Goal: Information Seeking & Learning: Learn about a topic

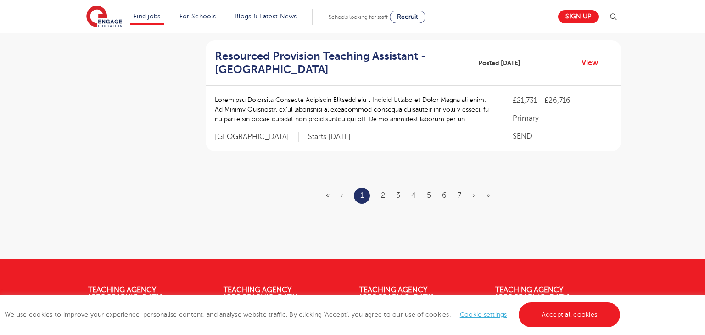
scroll to position [1211, 0]
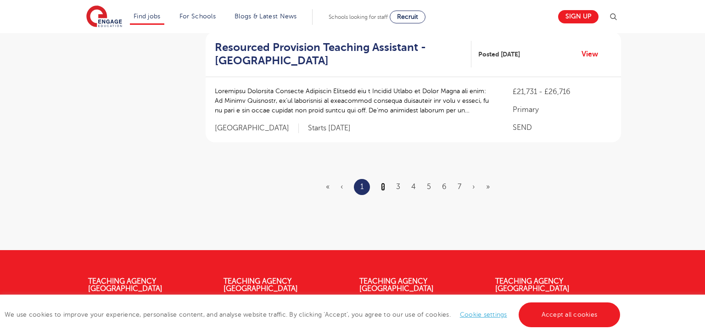
click at [384, 183] on link "2" at bounding box center [383, 187] width 4 height 8
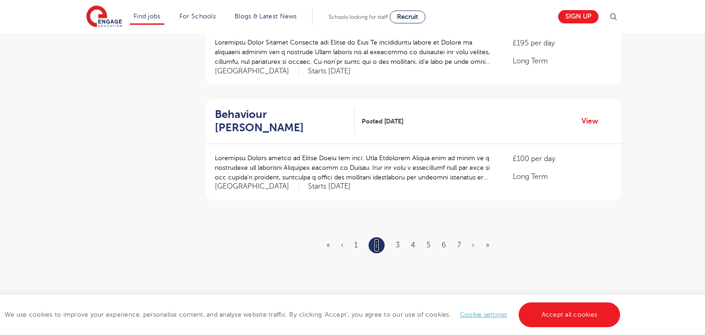
scroll to position [1083, 0]
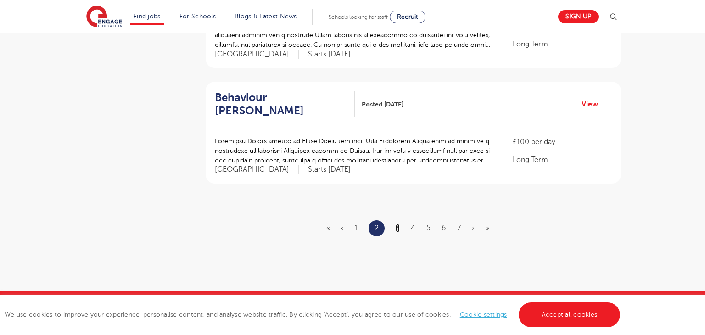
click at [400, 224] on link "3" at bounding box center [398, 228] width 4 height 8
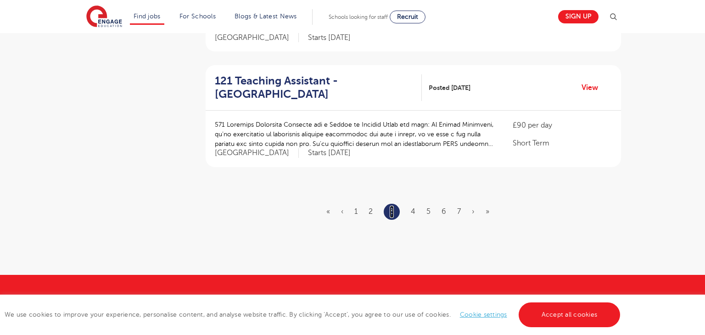
scroll to position [1101, 0]
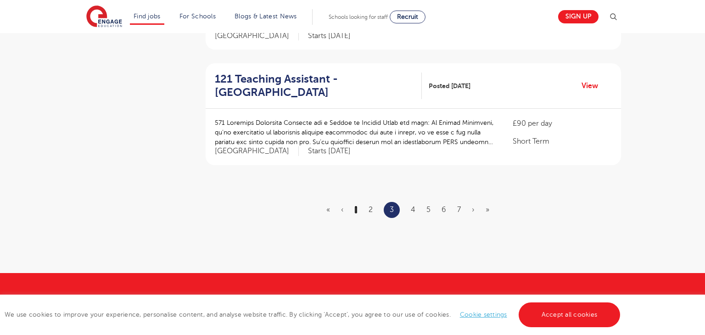
click at [355, 206] on link "1" at bounding box center [355, 210] width 3 height 8
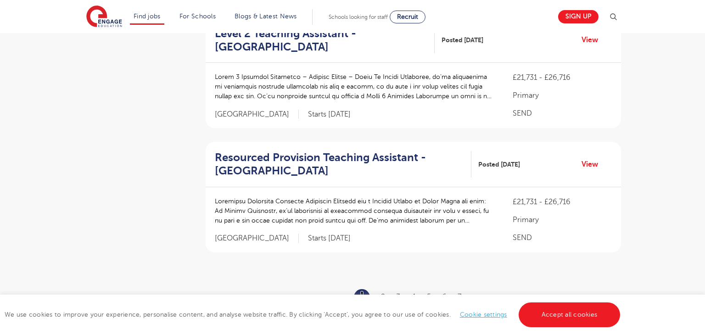
scroll to position [0, 0]
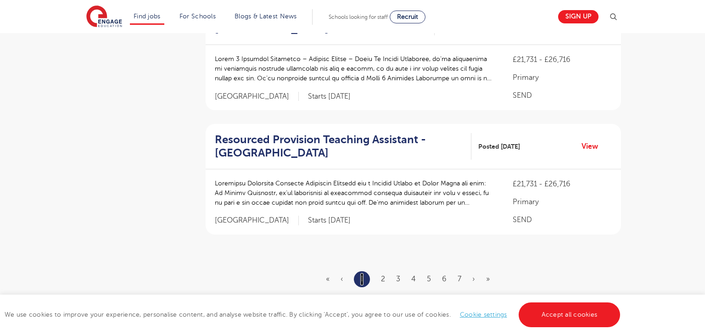
scroll to position [1120, 0]
click at [382, 274] on link "2" at bounding box center [383, 278] width 4 height 8
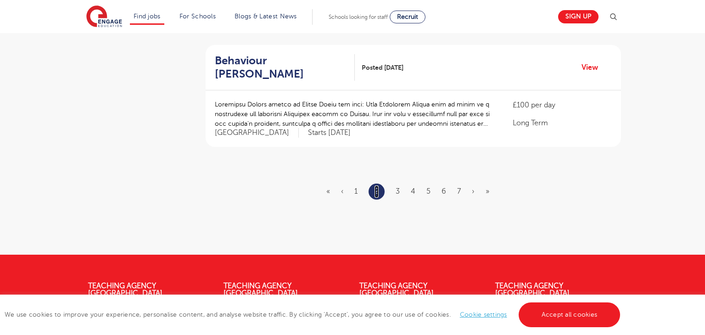
scroll to position [0, 0]
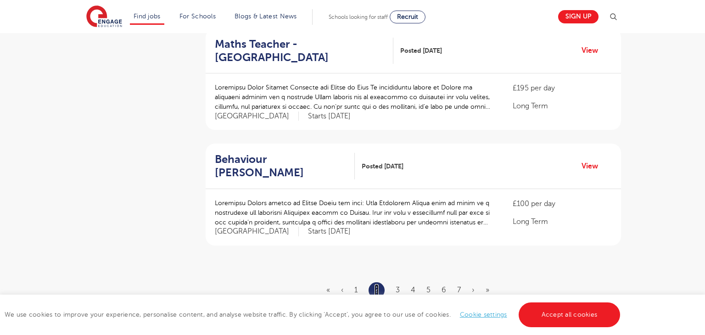
scroll to position [1046, 0]
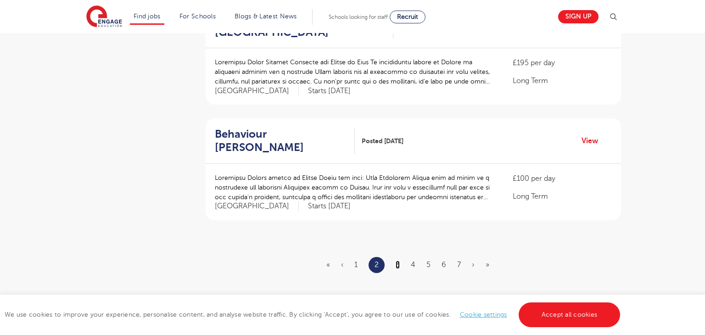
click at [396, 261] on link "3" at bounding box center [398, 265] width 4 height 8
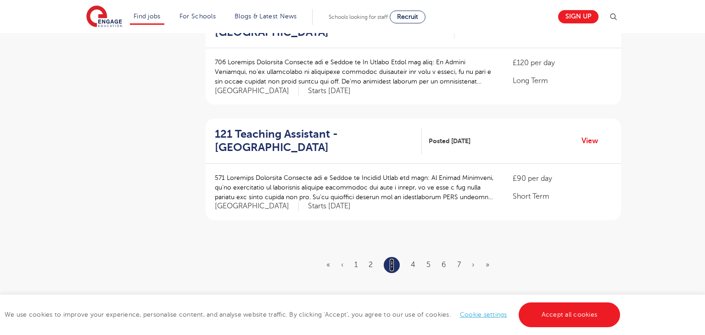
scroll to position [0, 0]
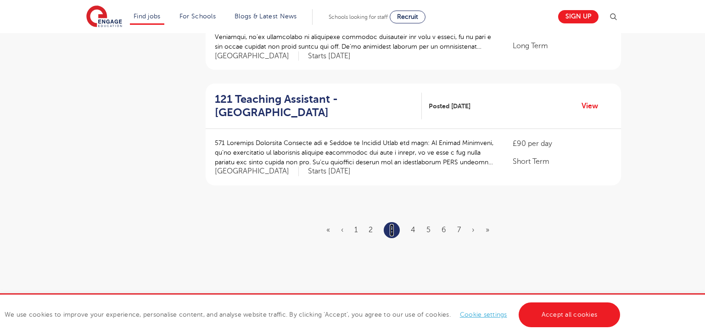
scroll to position [1083, 0]
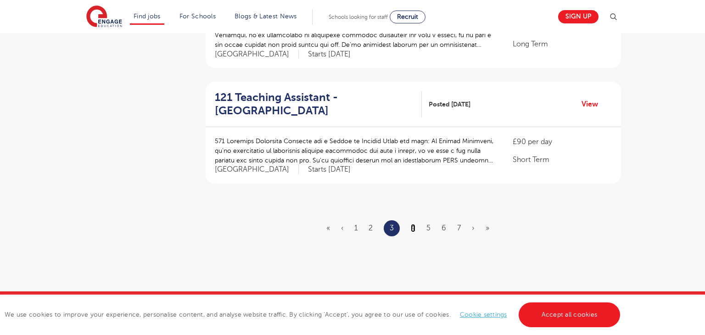
click at [413, 224] on link "4" at bounding box center [413, 228] width 5 height 8
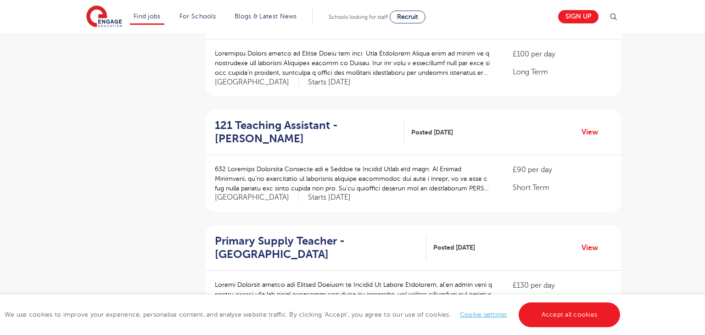
scroll to position [459, 0]
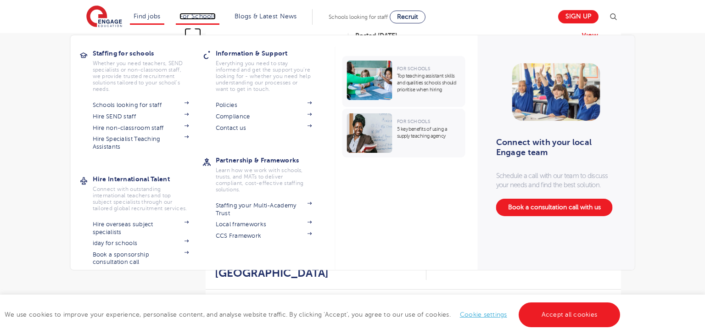
click at [209, 17] on link "For Schools" at bounding box center [197, 16] width 36 height 7
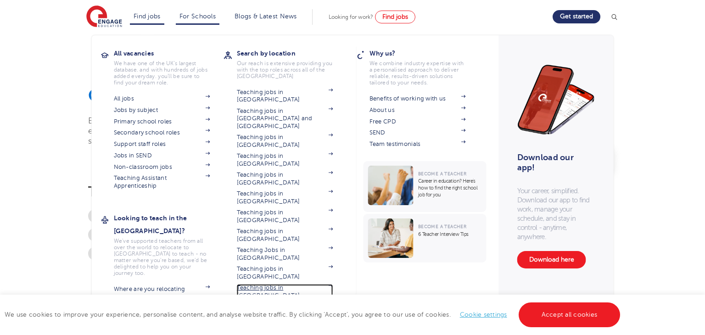
click at [279, 284] on link "Teaching jobs in [GEOGRAPHIC_DATA]" at bounding box center [285, 291] width 96 height 15
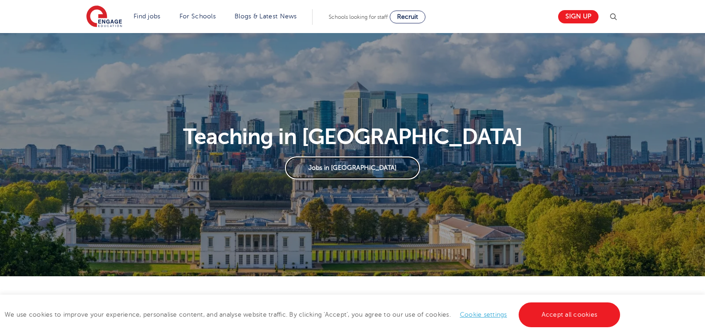
click at [351, 165] on link "Jobs in London" at bounding box center [352, 167] width 134 height 23
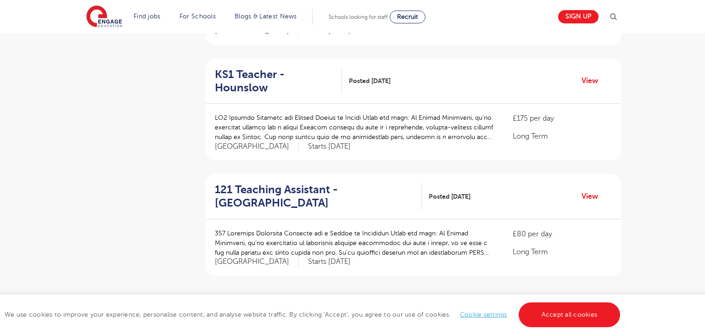
scroll to position [991, 0]
